Goal: Task Accomplishment & Management: Use online tool/utility

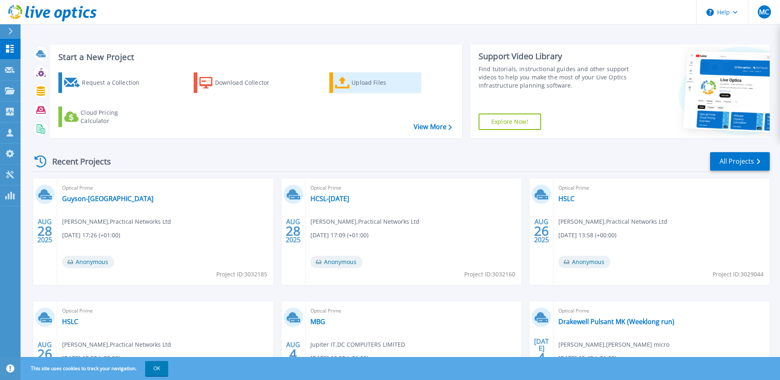
click at [377, 85] on div "Upload Files" at bounding box center [385, 82] width 66 height 16
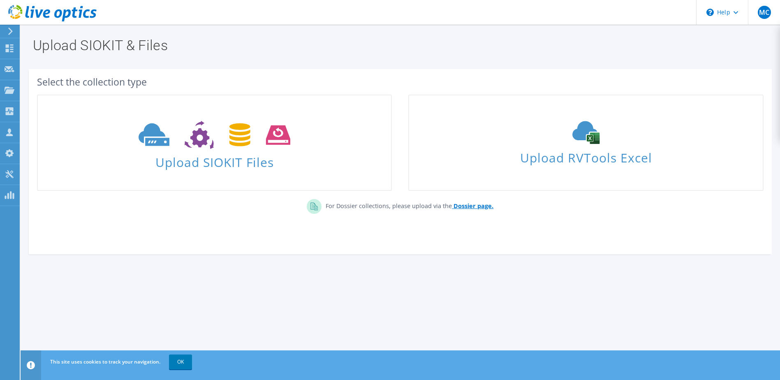
click at [465, 206] on b "Dossier page." at bounding box center [474, 206] width 40 height 8
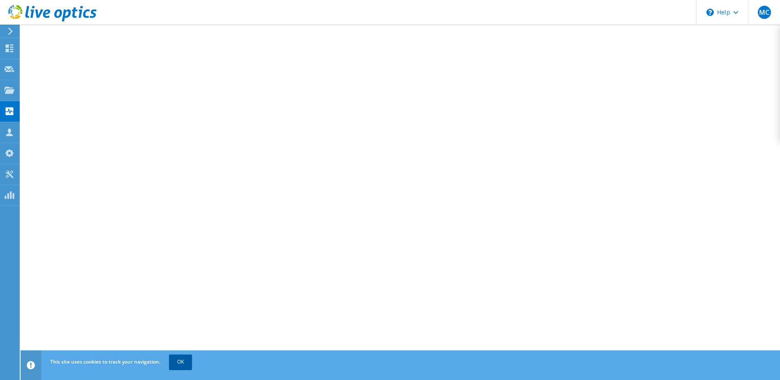
click at [183, 358] on link "OK" at bounding box center [180, 361] width 23 height 15
